Goal: Transaction & Acquisition: Download file/media

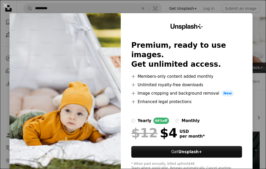
scroll to position [184, 0]
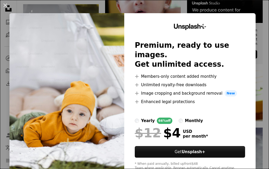
click at [76, 106] on img at bounding box center [66, 96] width 115 height 167
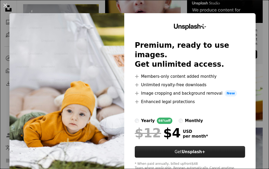
click at [176, 146] on button "Get Unsplash+" at bounding box center [190, 152] width 111 height 12
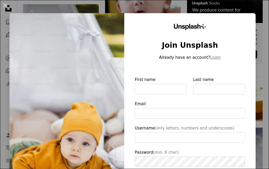
click at [62, 121] on img at bounding box center [66, 121] width 115 height 217
click at [88, 34] on img at bounding box center [66, 121] width 115 height 217
drag, startPoint x: 87, startPoint y: 36, endPoint x: 40, endPoint y: 27, distance: 48.3
click at [87, 38] on img at bounding box center [66, 121] width 115 height 217
click at [4, 7] on button "An X shape" at bounding box center [5, 5] width 6 height 6
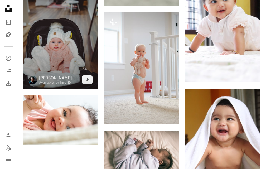
scroll to position [579, 0]
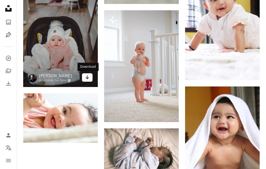
click at [88, 78] on icon "Arrow pointing down" at bounding box center [87, 77] width 4 height 6
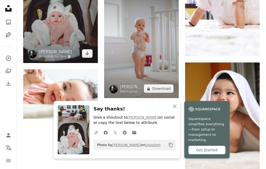
scroll to position [605, 0]
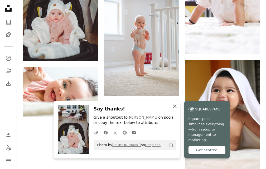
click at [175, 108] on icon "An X shape" at bounding box center [174, 106] width 6 height 6
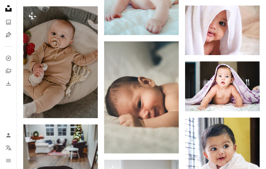
scroll to position [421, 0]
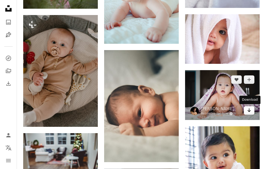
click at [248, 110] on icon "Download" at bounding box center [248, 110] width 3 height 4
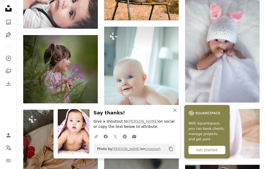
scroll to position [237, 0]
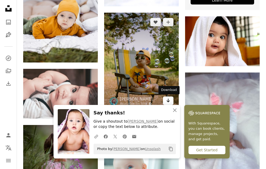
click at [167, 101] on icon "Download" at bounding box center [167, 100] width 3 height 4
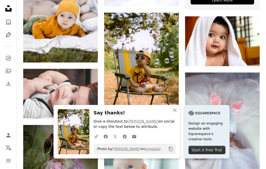
click at [4, 28] on div "Unsplash logo Unsplash Home A photo Pen Tool" at bounding box center [8, 21] width 11 height 37
click at [172, 111] on icon "An X shape" at bounding box center [174, 110] width 6 height 6
